Goal: Transaction & Acquisition: Purchase product/service

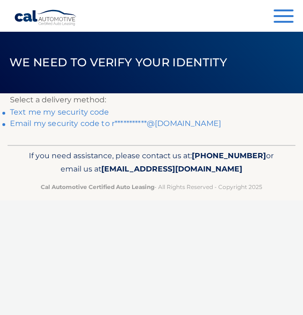
click at [88, 113] on link "Text me my security code" at bounding box center [59, 111] width 99 height 9
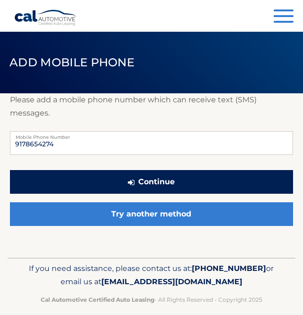
click at [174, 183] on button "Continue" at bounding box center [151, 182] width 283 height 24
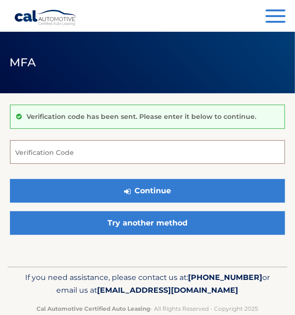
click at [135, 161] on input "Verification Code" at bounding box center [147, 152] width 275 height 24
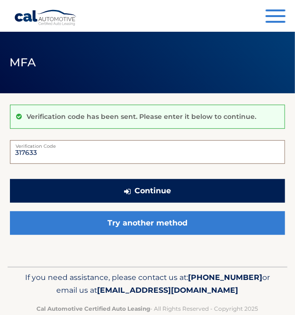
type input "317633"
click at [180, 194] on button "Continue" at bounding box center [147, 191] width 275 height 24
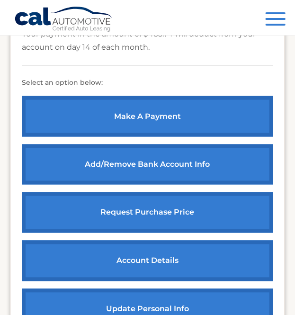
scroll to position [420, 0]
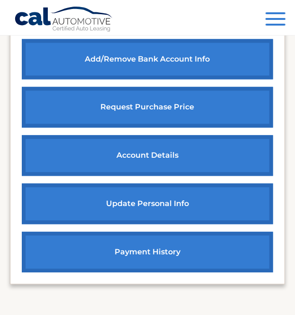
click at [146, 236] on link "payment history" at bounding box center [147, 252] width 251 height 41
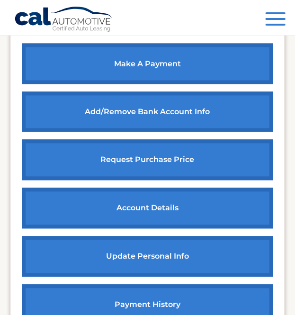
click at [164, 63] on link "make a payment" at bounding box center [147, 64] width 251 height 41
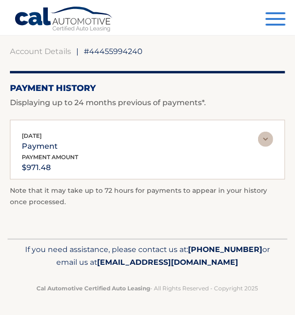
scroll to position [11, 0]
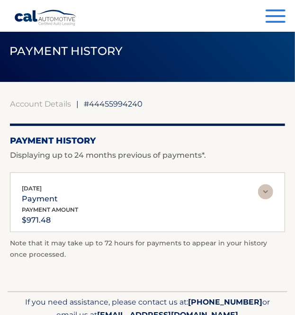
click at [266, 186] on img at bounding box center [265, 191] width 15 height 15
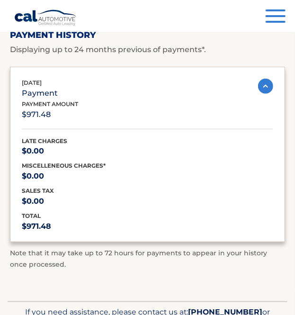
scroll to position [0, 0]
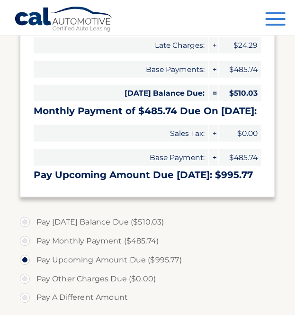
scroll to position [210, 0]
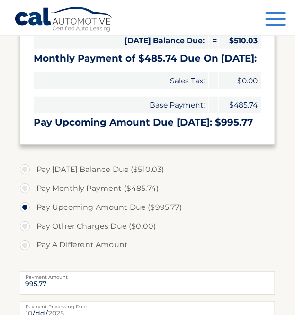
click at [27, 168] on label "Pay Today's Balance Due ($510.03)" at bounding box center [148, 169] width 256 height 19
click at [27, 168] on input "Pay Today's Balance Due ($510.03)" at bounding box center [28, 167] width 9 height 15
radio input "true"
type input "510.03"
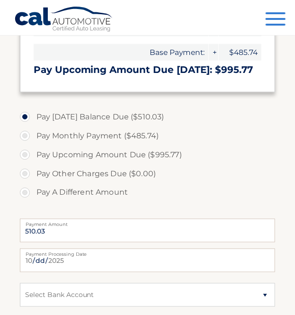
scroll to position [315, 0]
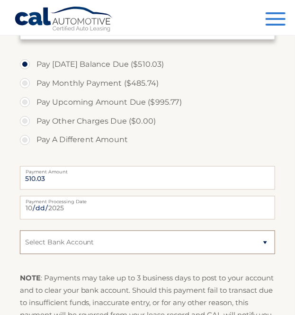
click at [188, 236] on select "Select Bank Account Checking JPMORGAN CHASE BANK, NA *****1219 Checking JPMORGA…" at bounding box center [148, 242] width 256 height 24
select select "OTcyZThhMjAtMjc1OC00MThkLThiYjItN2VmZTZlZjRhNmU3"
click at [20, 230] on select "Select Bank Account Checking JPMORGAN CHASE BANK, NA *****1219 Checking JPMORGA…" at bounding box center [148, 242] width 256 height 24
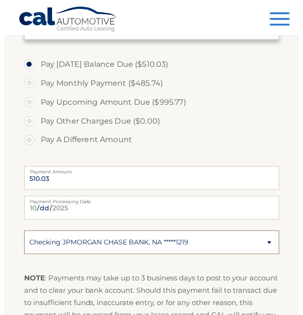
scroll to position [420, 0]
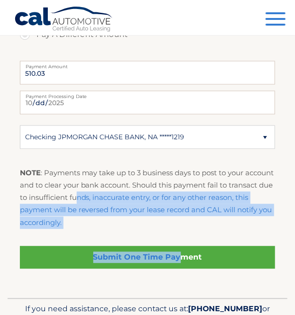
drag, startPoint x: 183, startPoint y: 257, endPoint x: 164, endPoint y: 211, distance: 49.2
click at [145, 212] on fieldset "Pay Today's Balance Due ($510.03) Pay Monthly Payment ($485.74) Pay Upcoming Am…" at bounding box center [148, 116] width 256 height 333
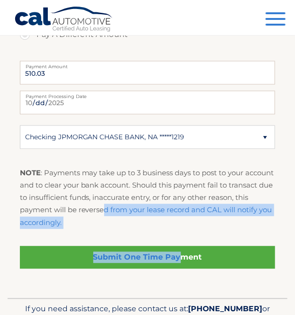
click at [192, 219] on p "NOTE : Payments may take up to 3 business days to post to your account and to c…" at bounding box center [148, 198] width 256 height 62
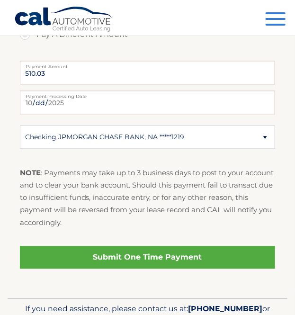
click at [200, 254] on link "Submit One Time Payment" at bounding box center [148, 257] width 256 height 23
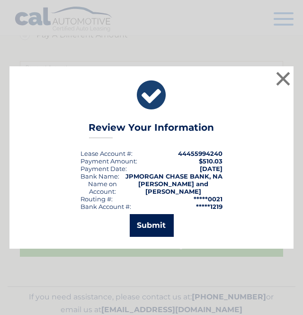
click at [163, 229] on button "Submit" at bounding box center [152, 225] width 44 height 23
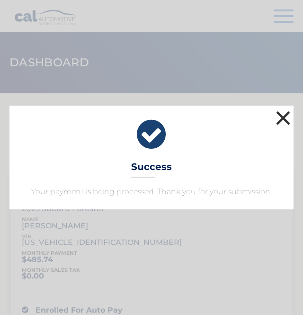
click at [282, 114] on button "×" at bounding box center [283, 117] width 19 height 19
